Goal: Transaction & Acquisition: Obtain resource

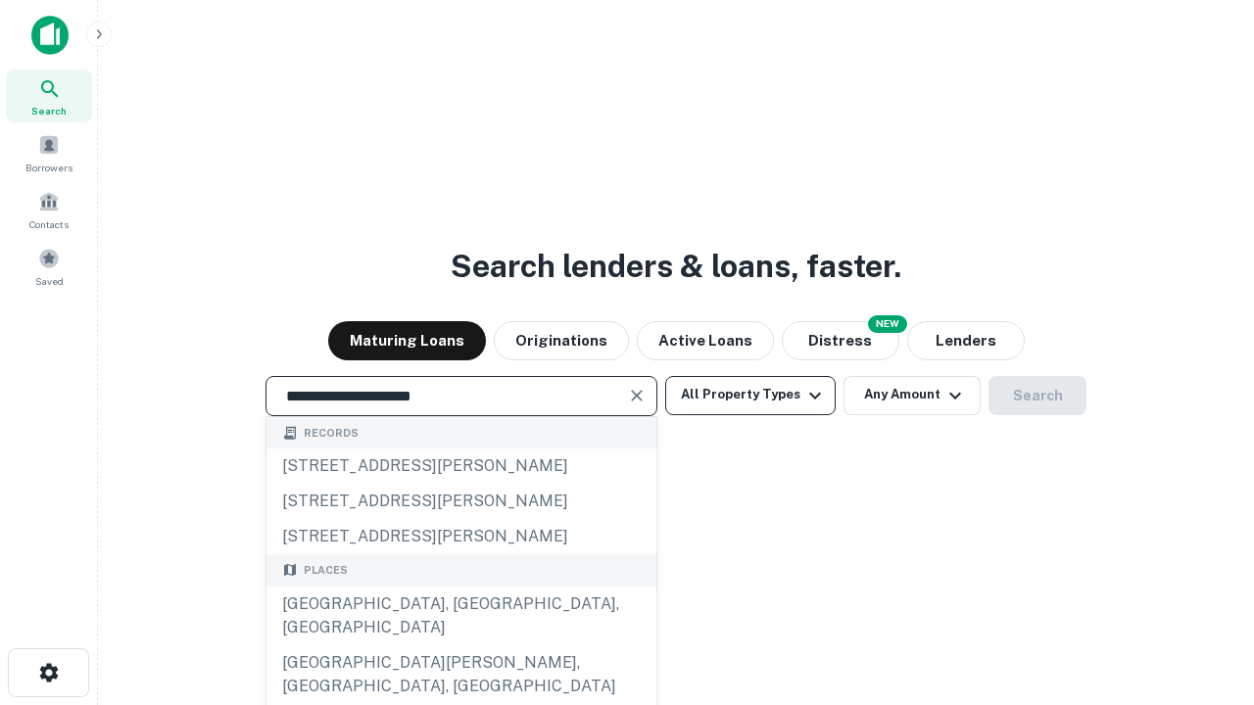
click at [460, 645] on div "[GEOGRAPHIC_DATA], [GEOGRAPHIC_DATA], [GEOGRAPHIC_DATA]" at bounding box center [461, 616] width 390 height 59
type input "**********"
click at [750, 395] on button "All Property Types" at bounding box center [750, 395] width 170 height 39
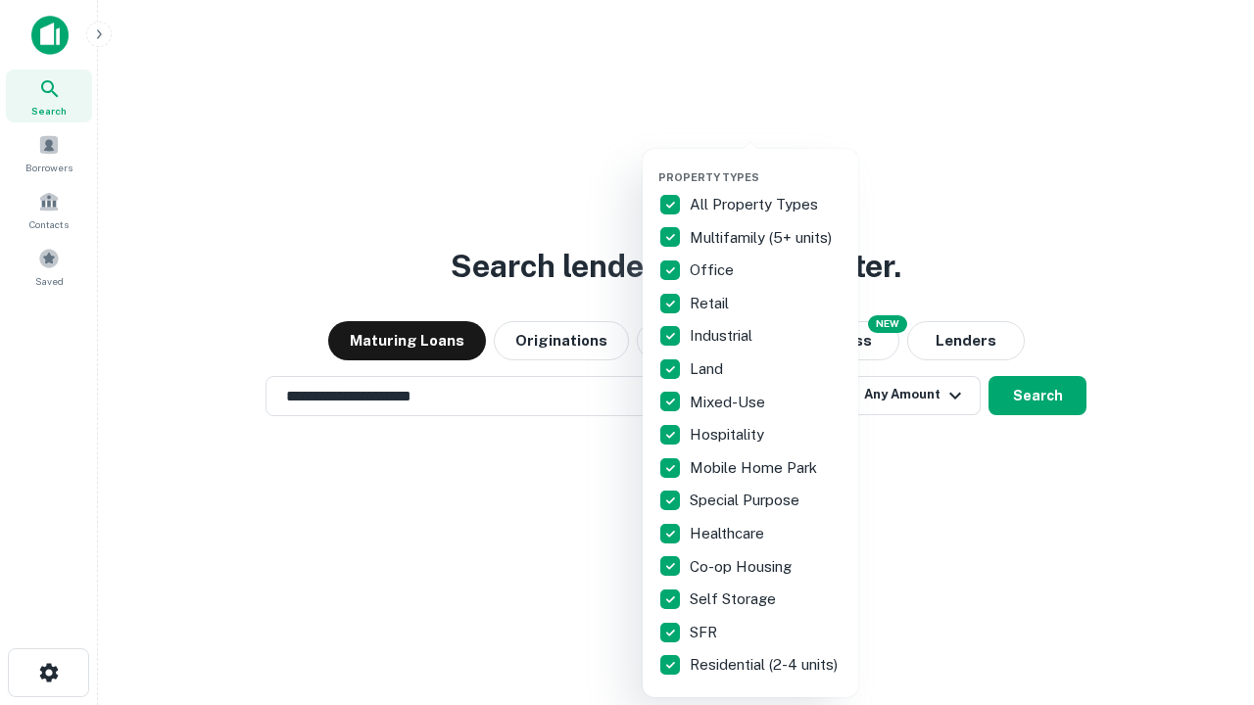
click at [766, 165] on button "button" at bounding box center [765, 165] width 215 height 1
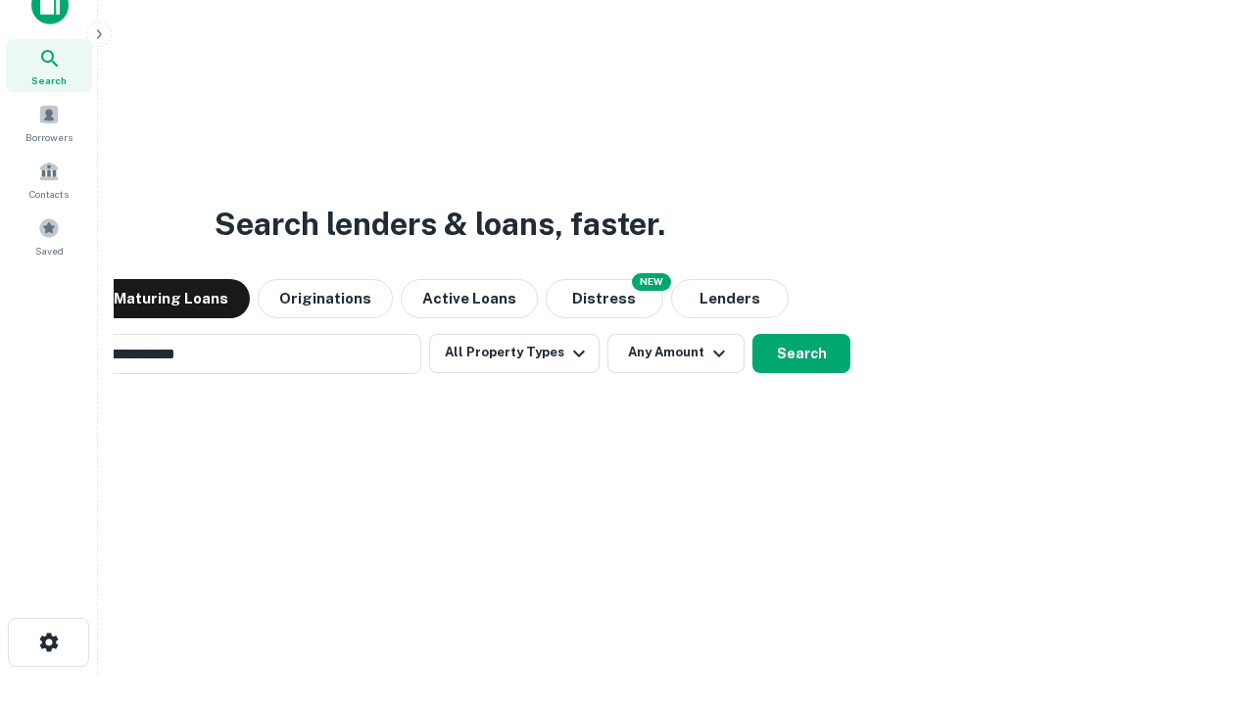
scroll to position [31, 0]
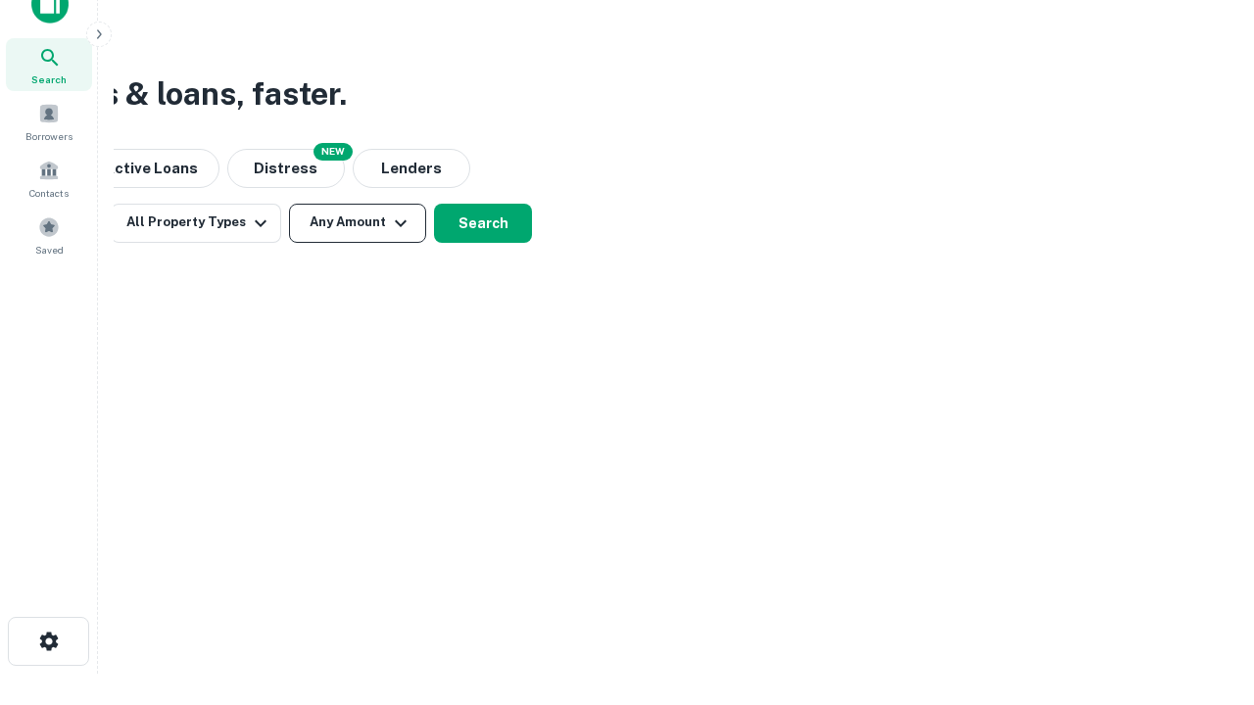
click at [357, 222] on button "Any Amount" at bounding box center [357, 223] width 137 height 39
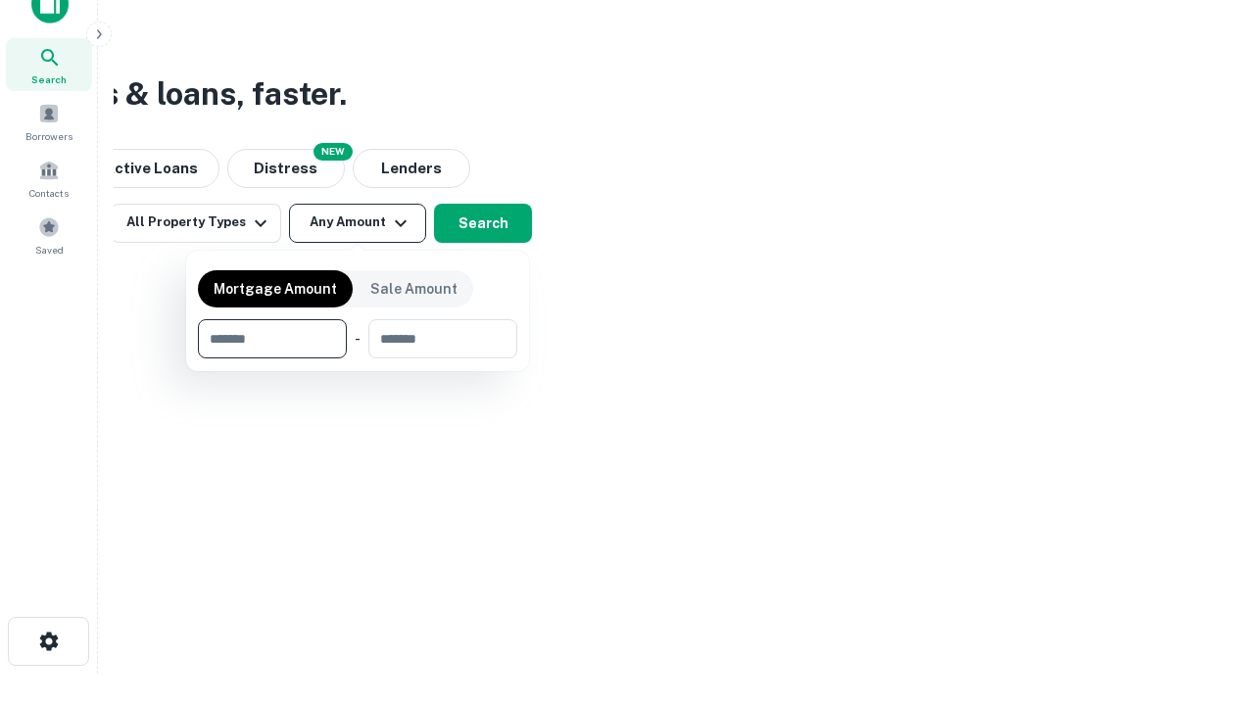
type input "*******"
click at [357, 358] on button "button" at bounding box center [357, 358] width 319 height 1
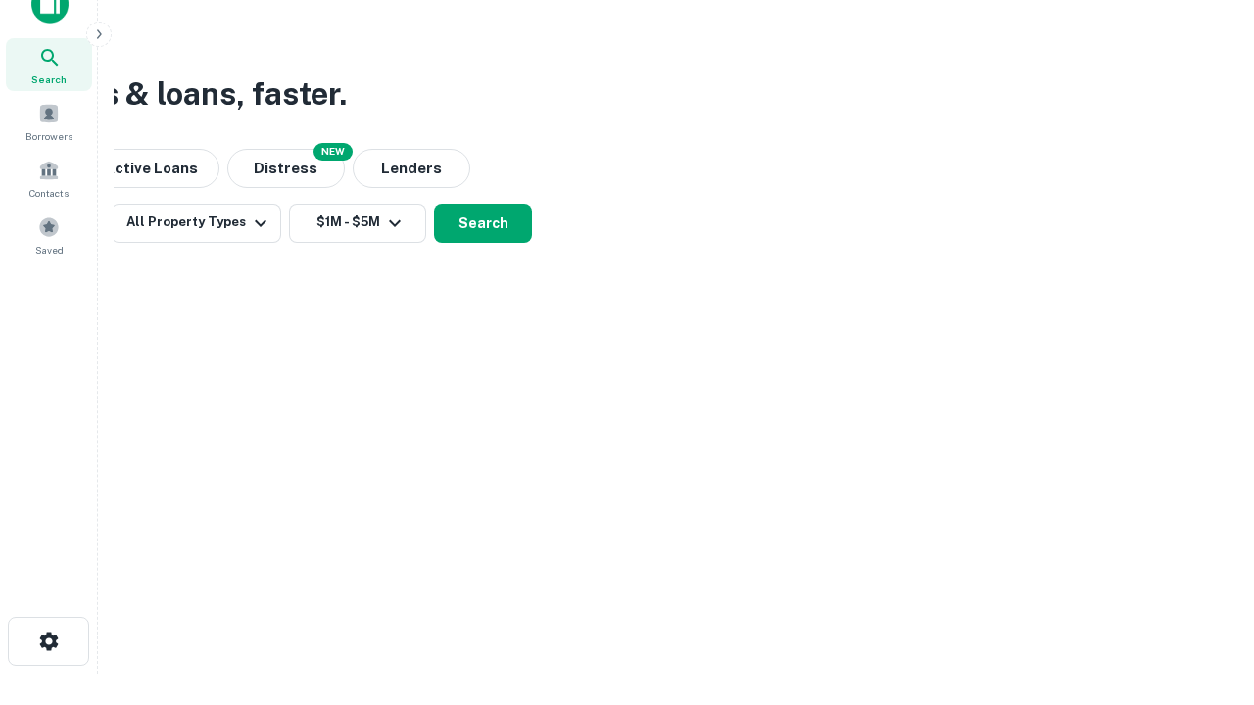
scroll to position [12, 361]
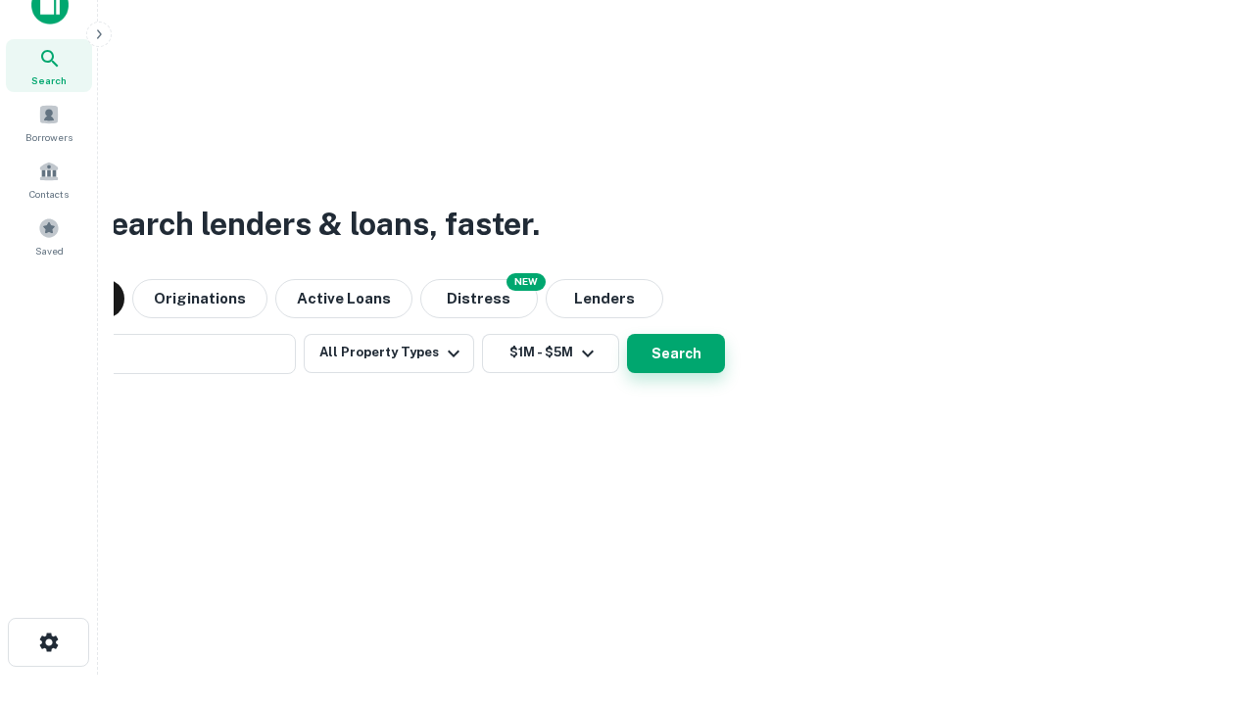
click at [627, 334] on button "Search" at bounding box center [676, 353] width 98 height 39
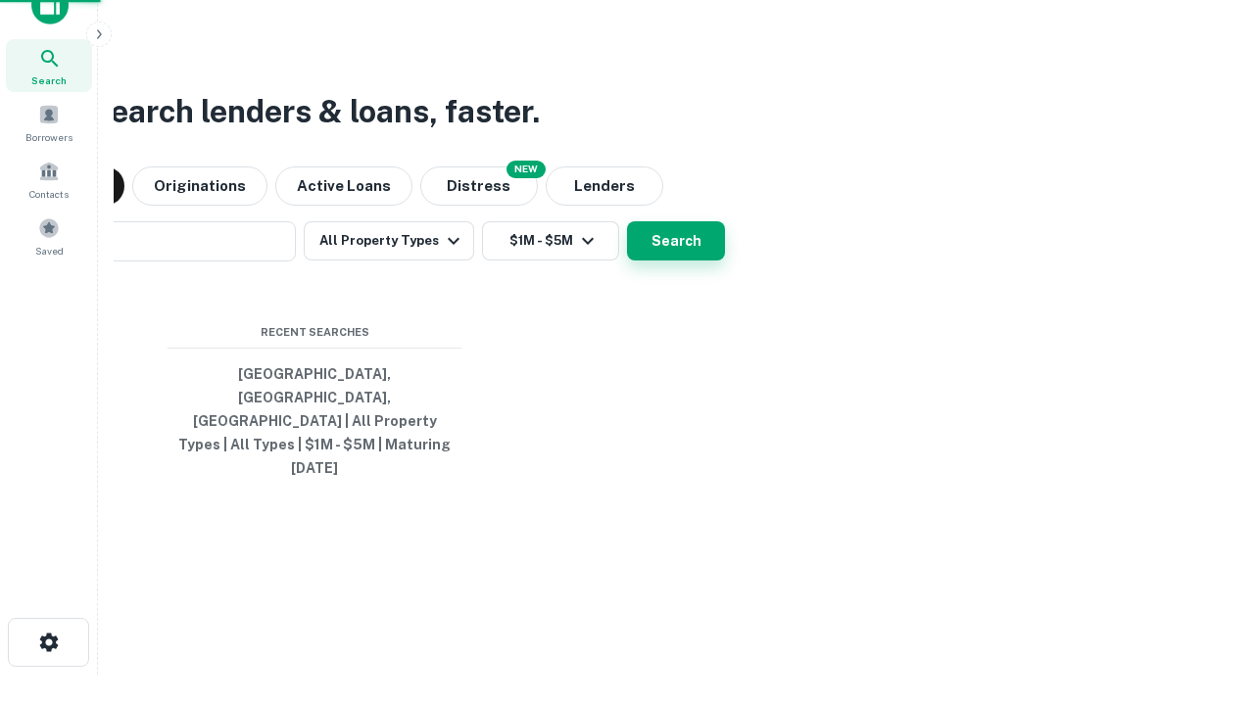
scroll to position [52, 554]
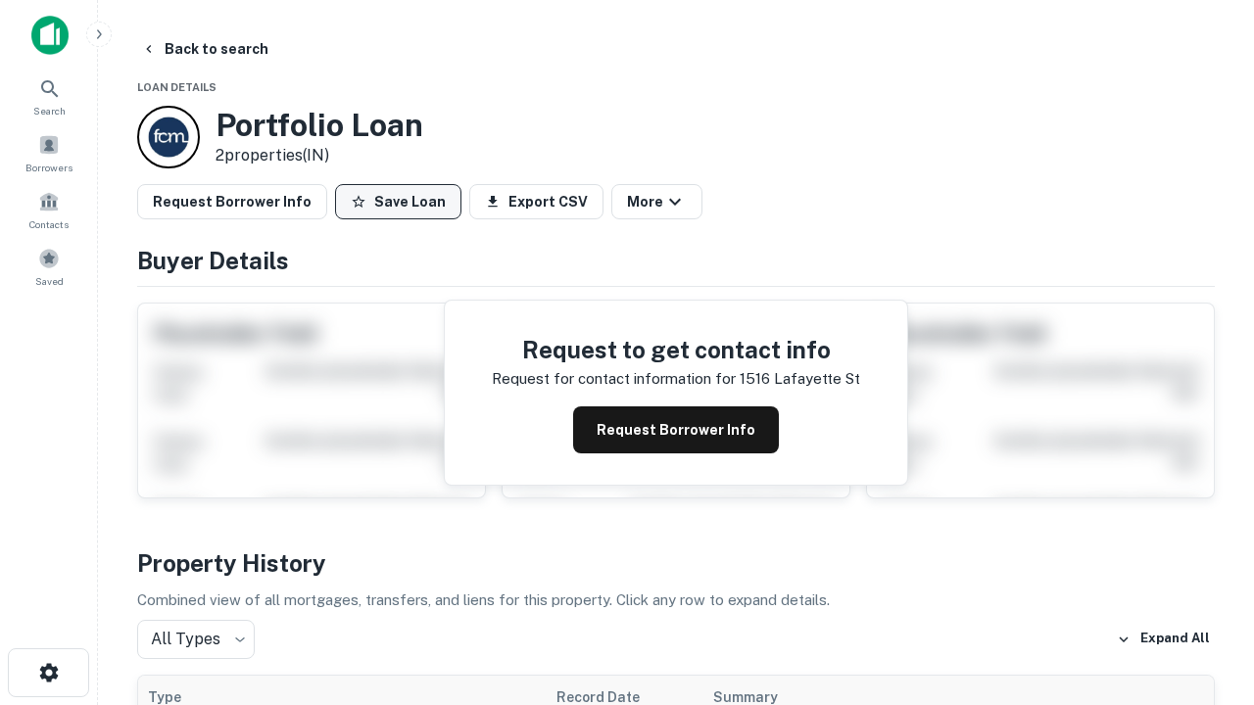
click at [398, 202] on button "Save Loan" at bounding box center [398, 201] width 126 height 35
click at [403, 202] on button "Loan Saved" at bounding box center [402, 201] width 135 height 35
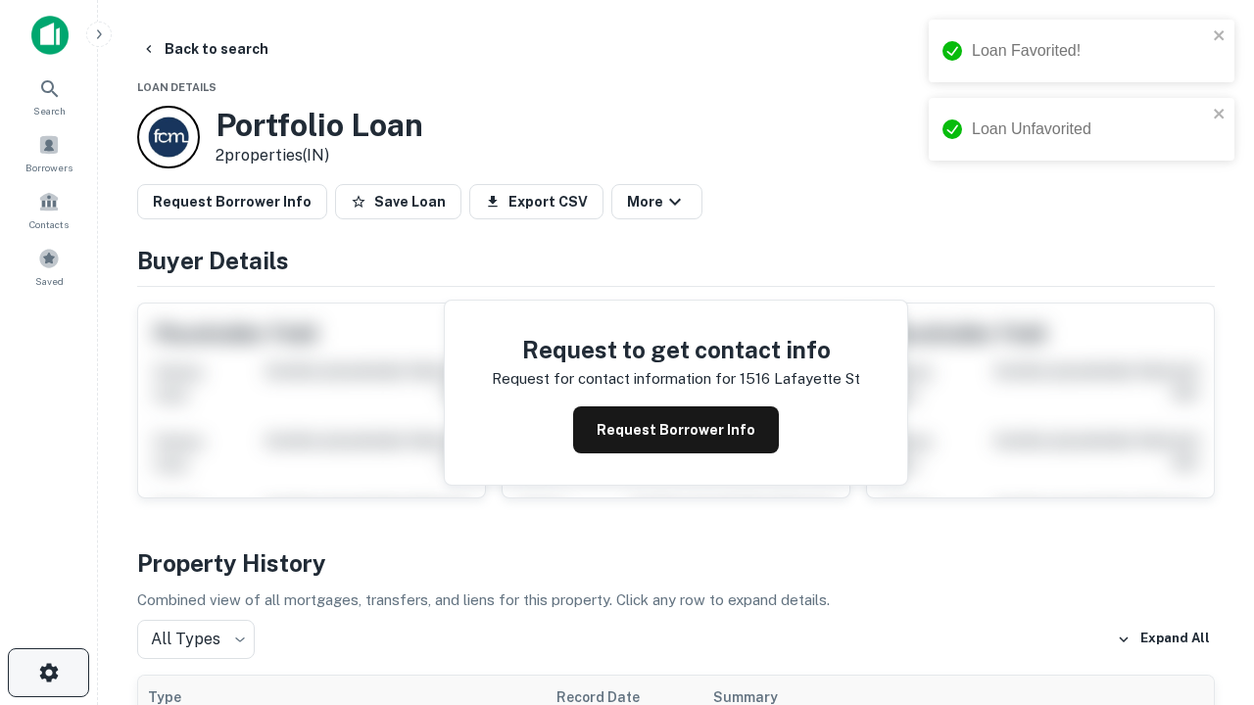
click at [48, 673] on icon "button" at bounding box center [49, 673] width 24 height 24
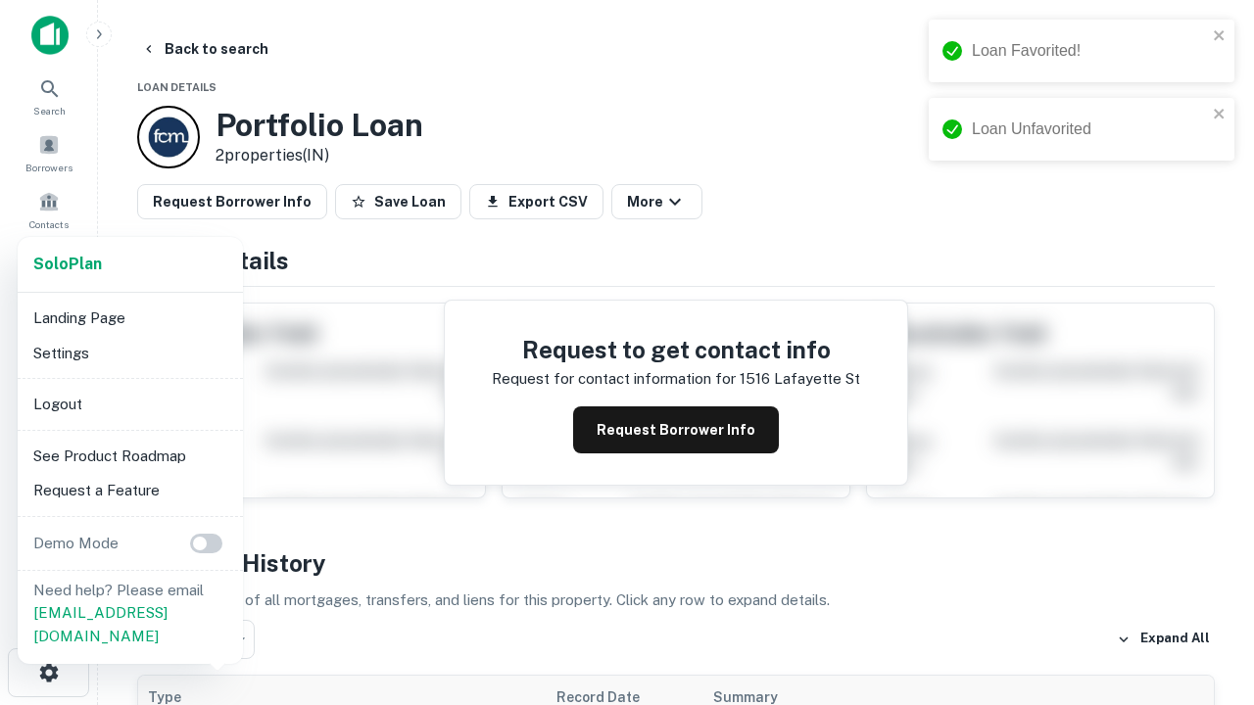
click at [129, 404] on li "Logout" at bounding box center [130, 404] width 210 height 35
